Goal: Task Accomplishment & Management: Use online tool/utility

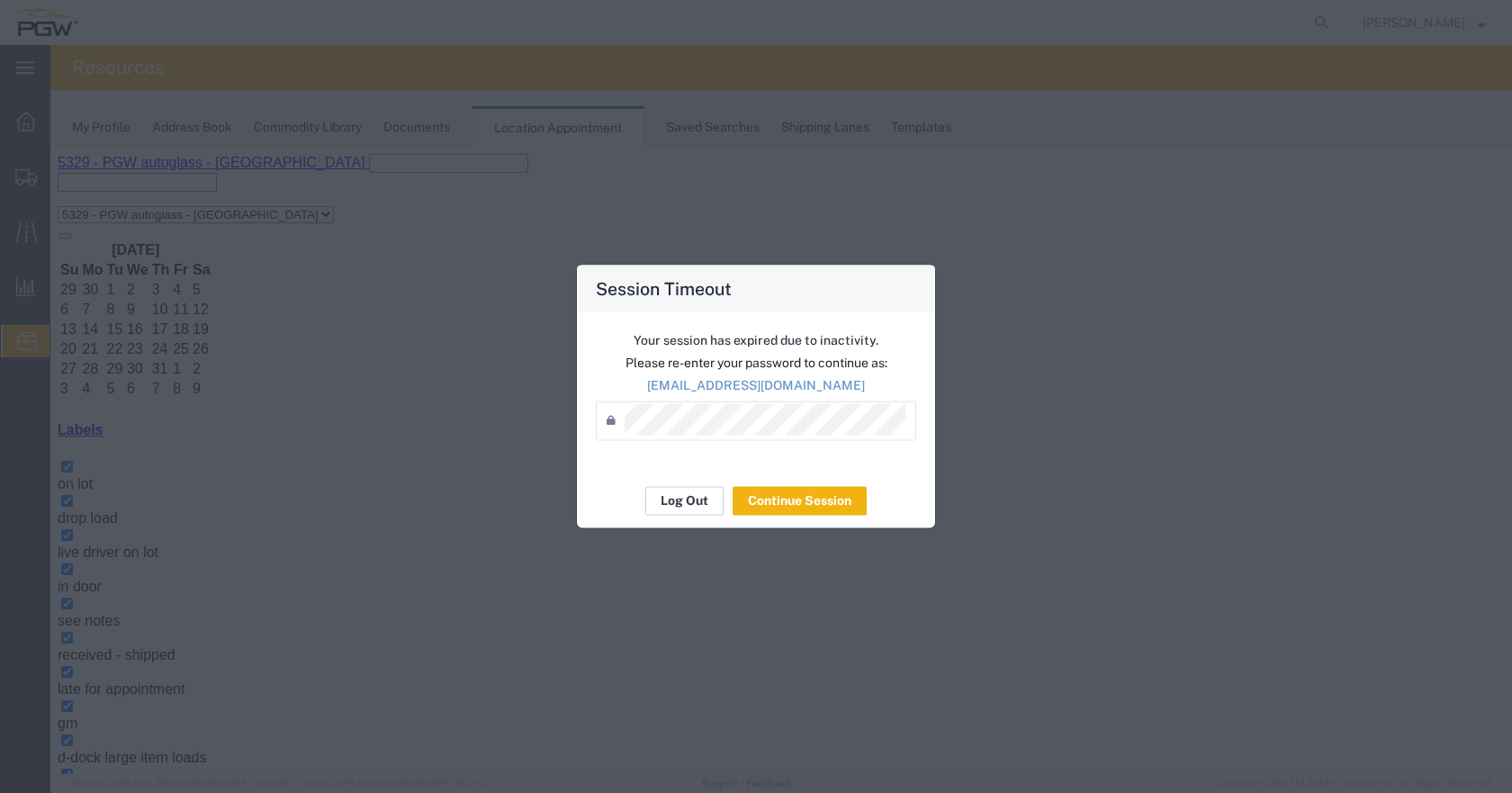
scroll to position [631, 0]
click at [697, 500] on button "Log Out" at bounding box center [684, 500] width 78 height 29
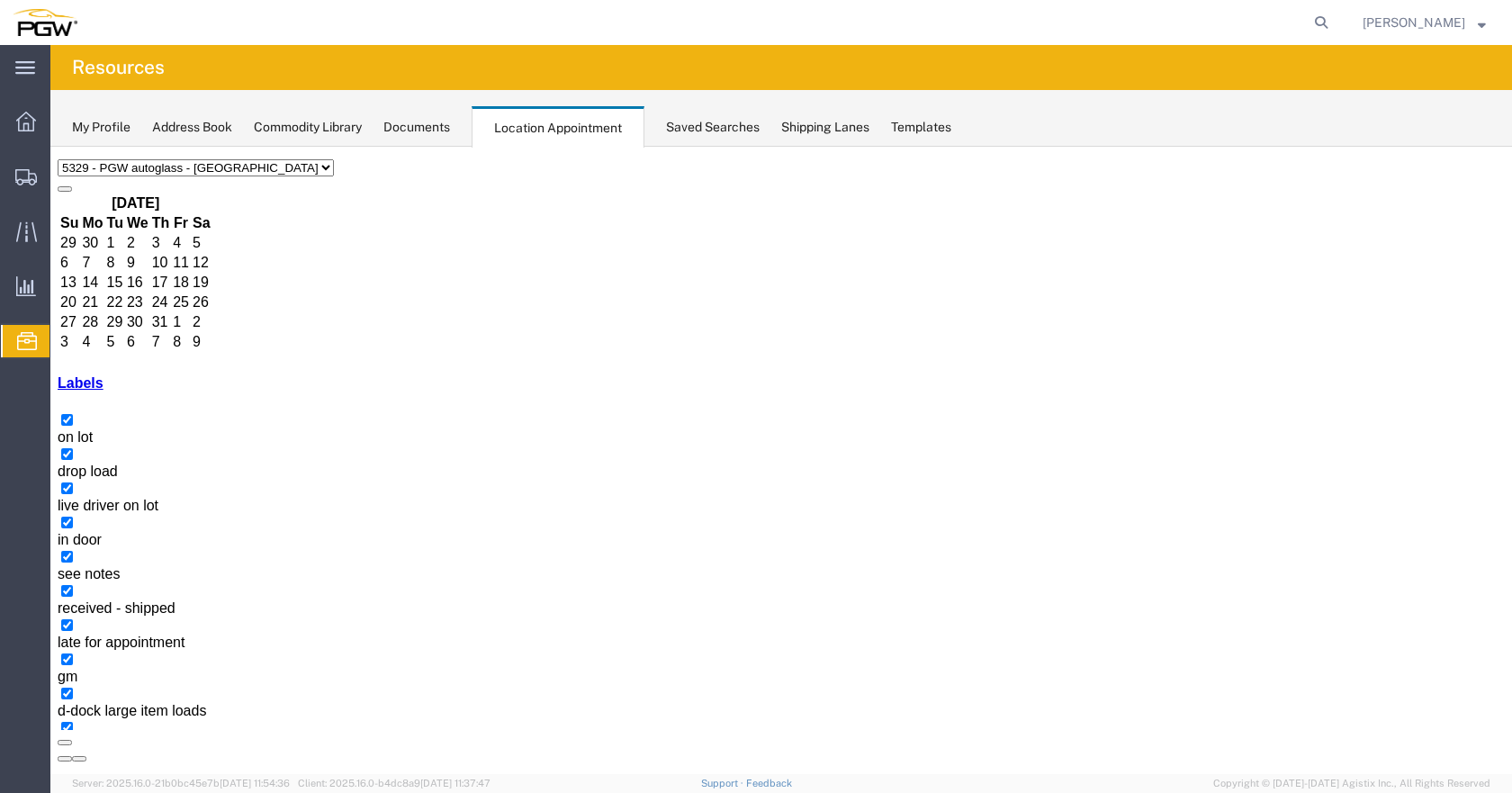
scroll to position [68, 0]
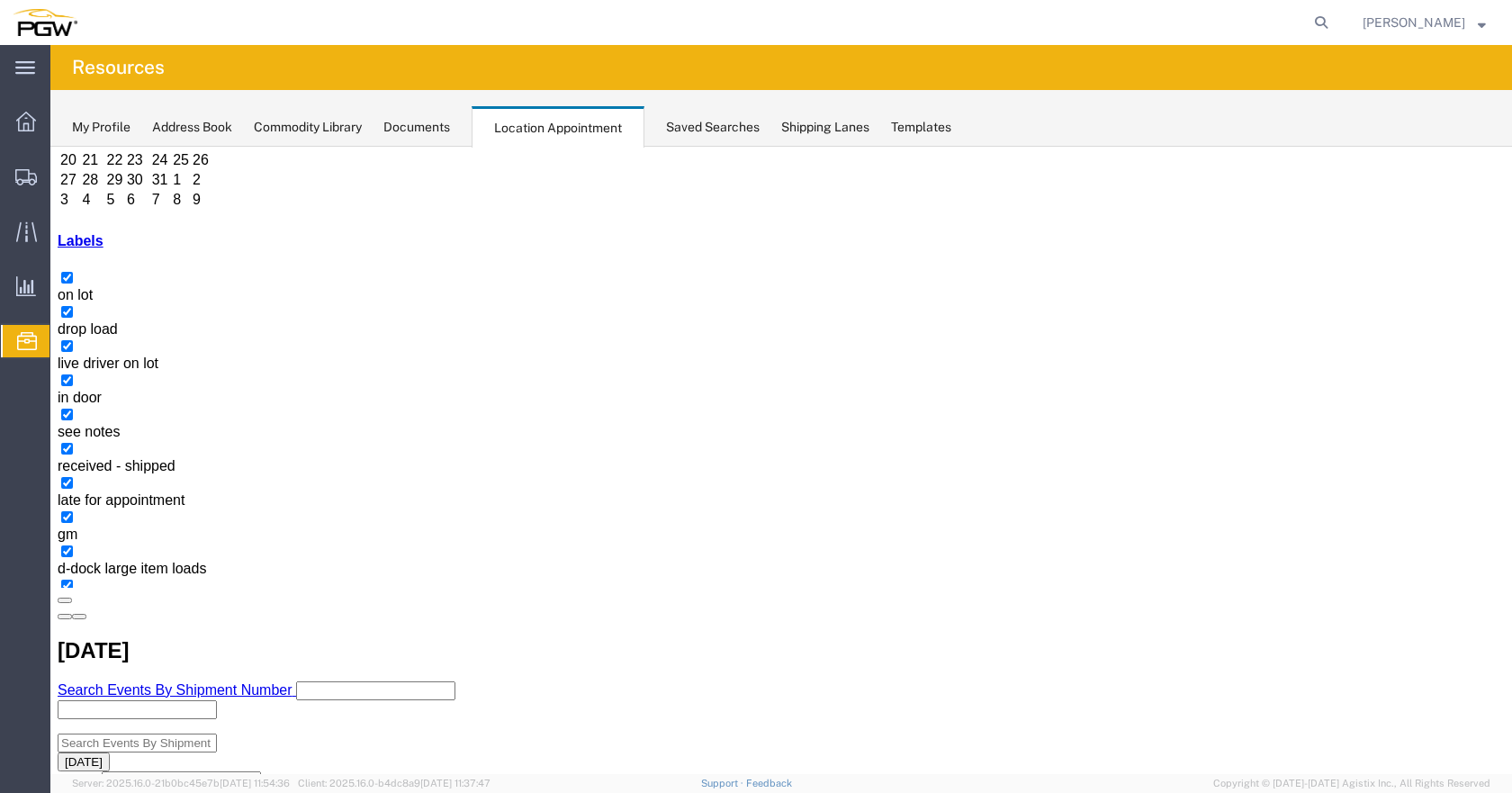
scroll to position [190, 0]
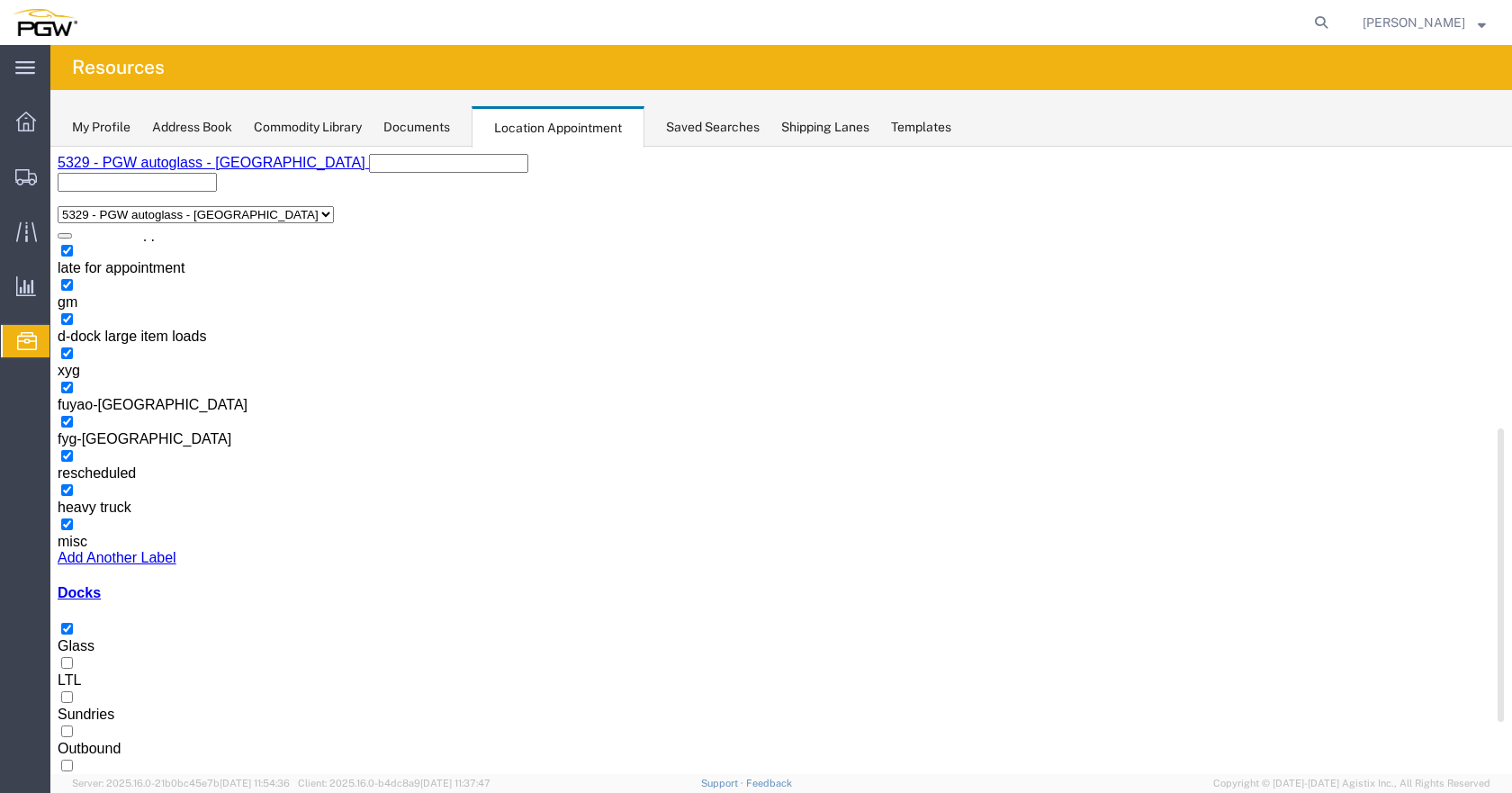
scroll to position [461, 0]
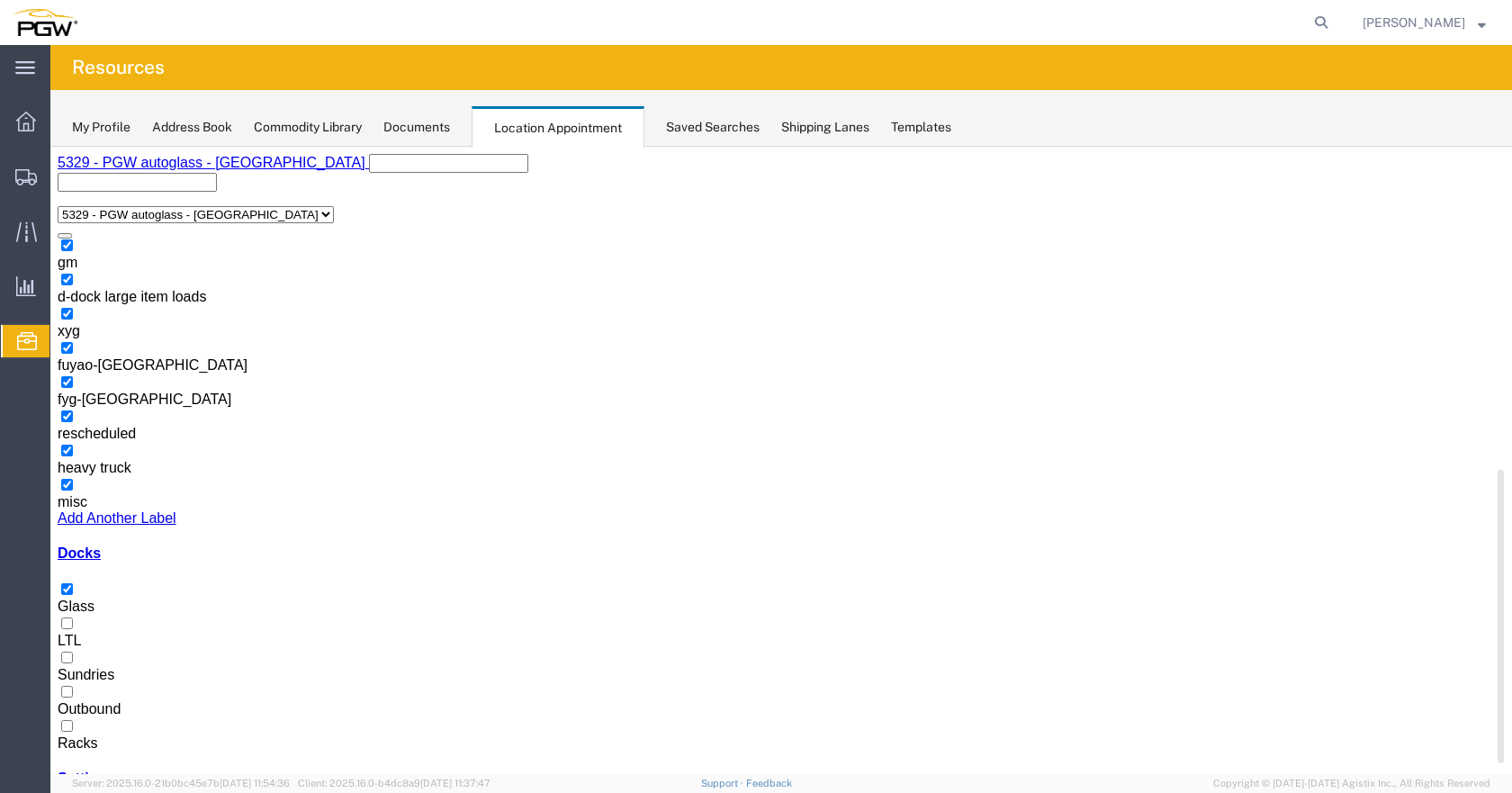
drag, startPoint x: 277, startPoint y: 647, endPoint x: 279, endPoint y: 706, distance: 59.0
click at [1498, 706] on div at bounding box center [1501, 616] width 6 height 293
click at [82, 735] on div at bounding box center [781, 735] width 1448 height 0
click at [73, 720] on input "Racks" at bounding box center [66, 726] width 12 height 12
click at [76, 599] on div at bounding box center [781, 599] width 1448 height 0
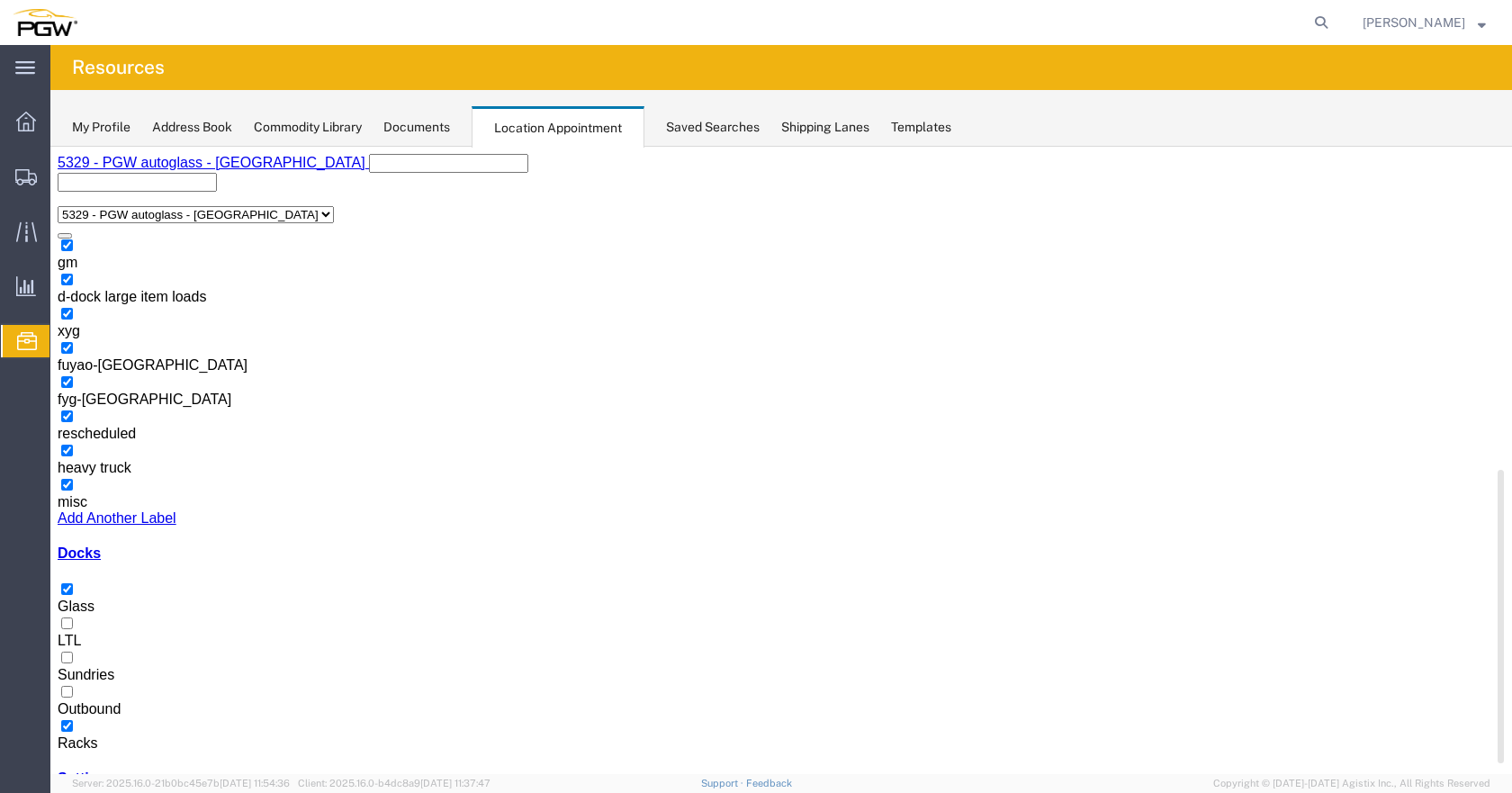
click at [73, 595] on input "Glass" at bounding box center [66, 589] width 12 height 12
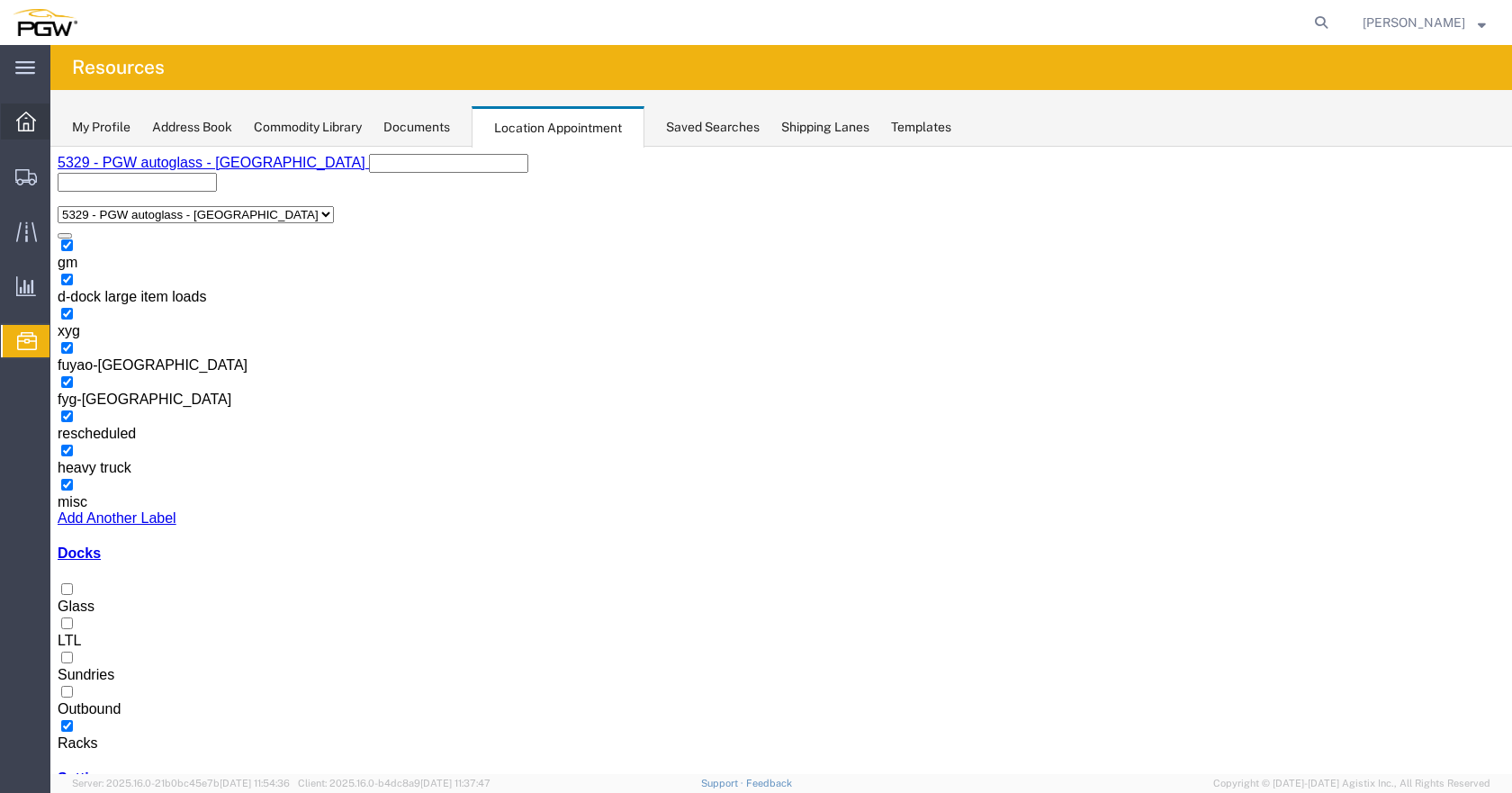
drag, startPoint x: 19, startPoint y: 120, endPoint x: 55, endPoint y: 121, distance: 36.0
click at [19, 120] on icon at bounding box center [26, 121] width 19 height 19
